Goal: Find specific page/section: Find specific page/section

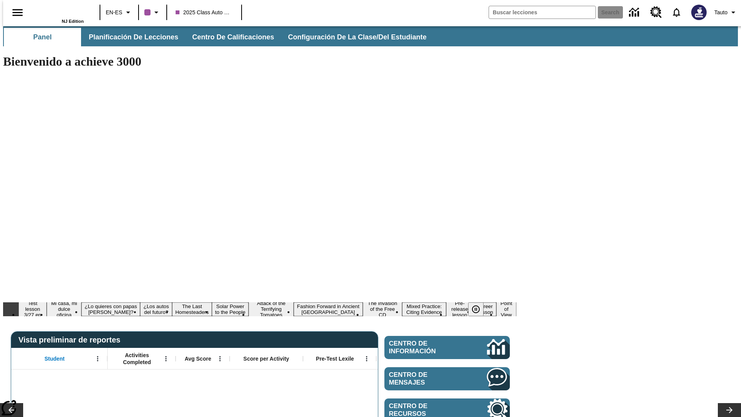
type input "-1"
click at [129, 37] on span "Planificación de lecciones" at bounding box center [134, 37] width 90 height 9
